Goal: Task Accomplishment & Management: Use online tool/utility

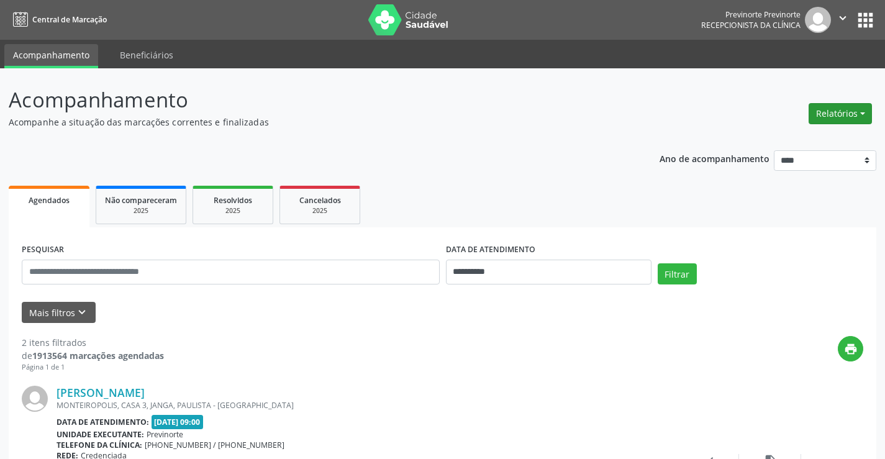
click at [849, 114] on button "Relatórios" at bounding box center [839, 113] width 63 height 21
click at [841, 138] on link "Agendamentos" at bounding box center [806, 140] width 134 height 17
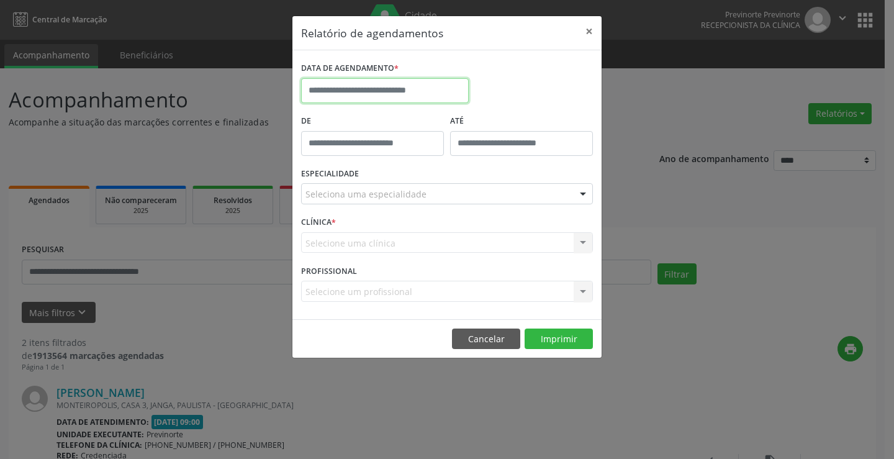
click at [386, 93] on input "text" at bounding box center [385, 90] width 168 height 25
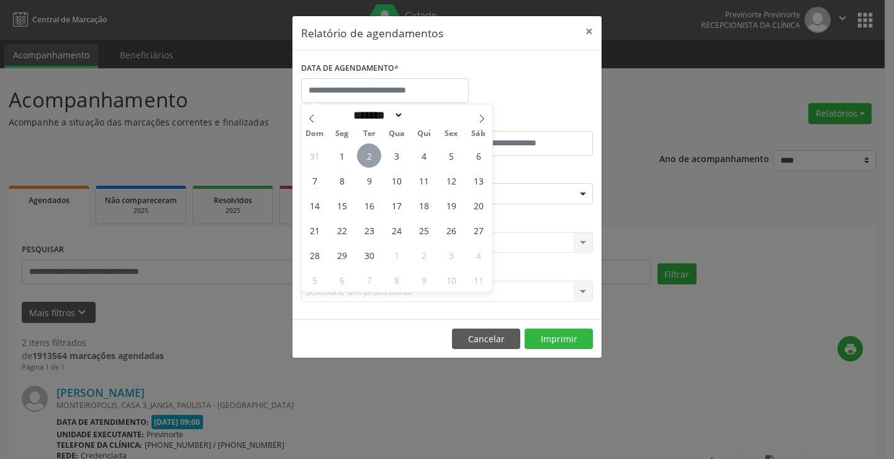
click at [378, 156] on span "2" at bounding box center [369, 155] width 24 height 24
type input "**********"
click at [374, 161] on span "2" at bounding box center [369, 155] width 24 height 24
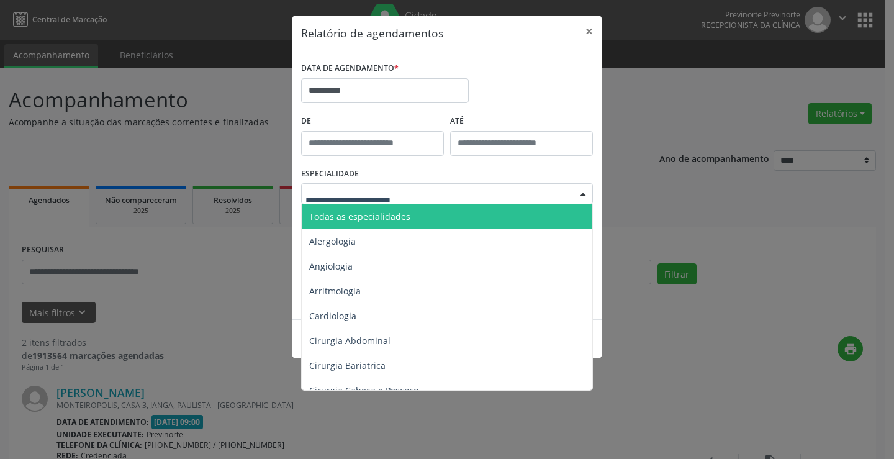
click at [499, 199] on div at bounding box center [447, 193] width 292 height 21
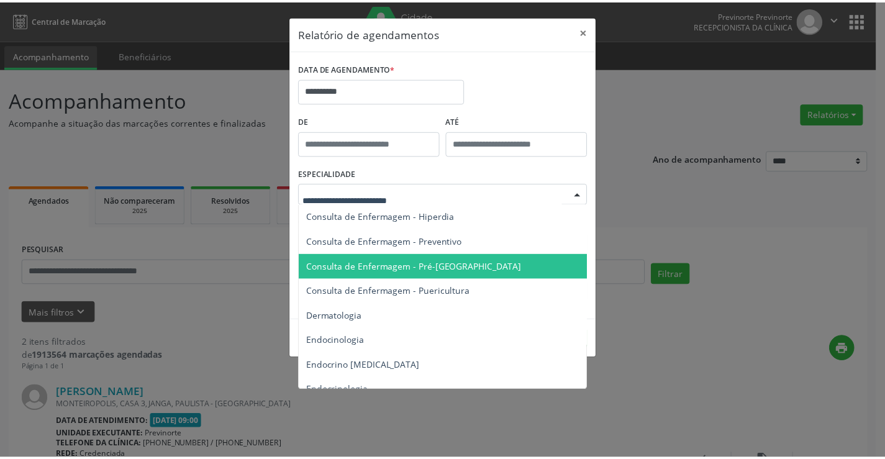
scroll to position [435, 0]
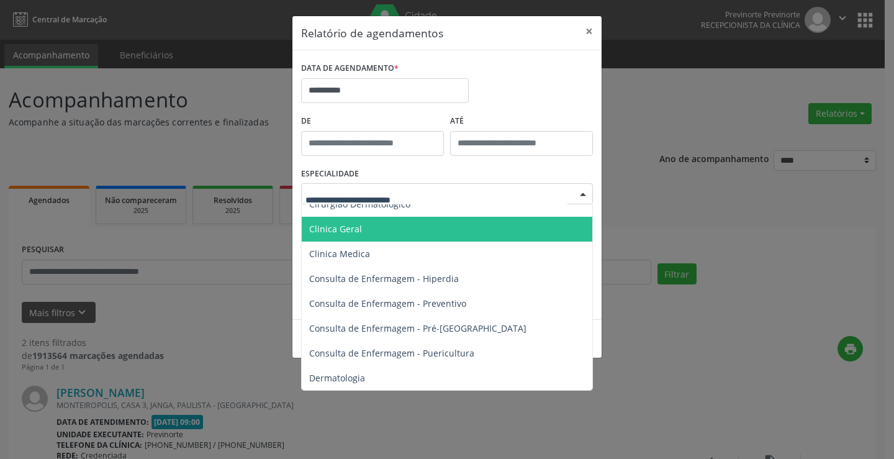
click at [383, 235] on span "Clinica Geral" at bounding box center [448, 229] width 292 height 25
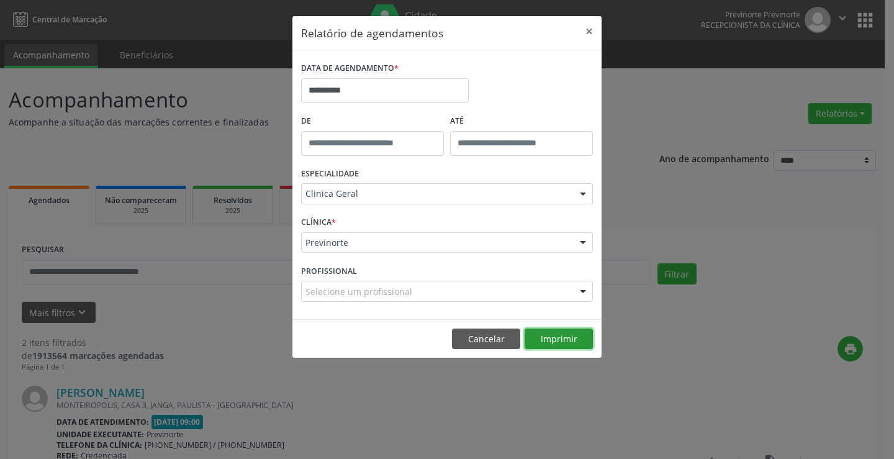
click at [569, 342] on button "Imprimir" at bounding box center [559, 338] width 68 height 21
drag, startPoint x: 421, startPoint y: 198, endPoint x: 381, endPoint y: 220, distance: 45.6
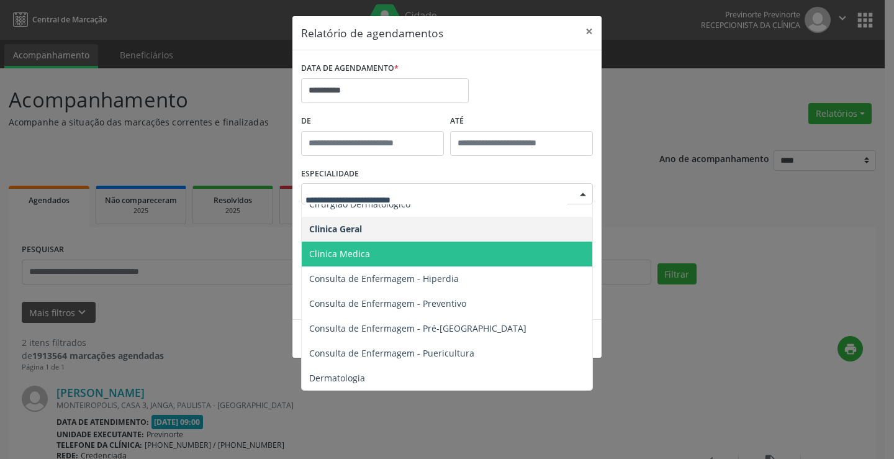
click at [373, 254] on span "Clinica Medica" at bounding box center [448, 254] width 292 height 25
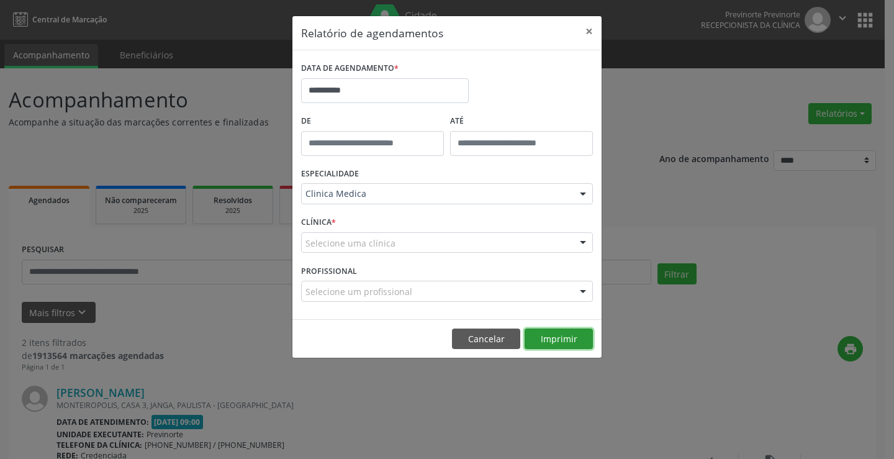
click at [565, 342] on button "Imprimir" at bounding box center [559, 338] width 68 height 21
click at [494, 338] on button "Cancelar" at bounding box center [486, 338] width 68 height 21
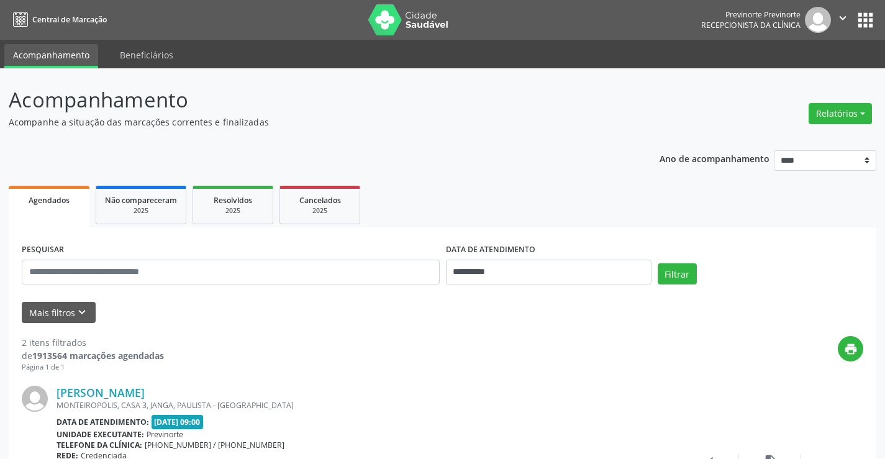
click at [840, 14] on icon "" at bounding box center [843, 18] width 14 height 14
click at [799, 74] on link "Sair" at bounding box center [811, 75] width 86 height 17
